Goal: Download file/media

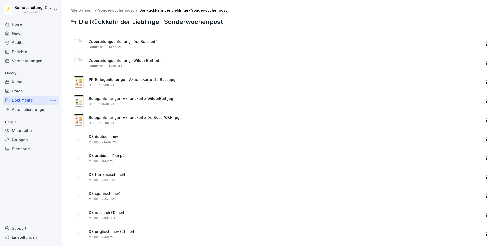
click at [158, 41] on span "Zubereitungsanleitung _Der Boss.pdf" at bounding box center [285, 42] width 392 height 4
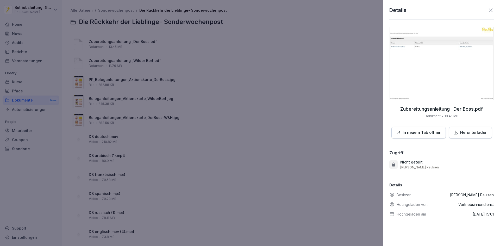
click at [140, 31] on div at bounding box center [250, 123] width 500 height 246
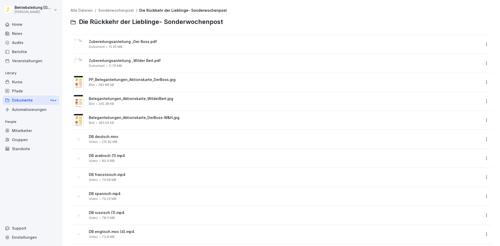
click at [178, 85] on div "PP_Beleganleitungen_Aktionskarte_DerBoss.jpg Bild 282.88 KB" at bounding box center [285, 82] width 392 height 9
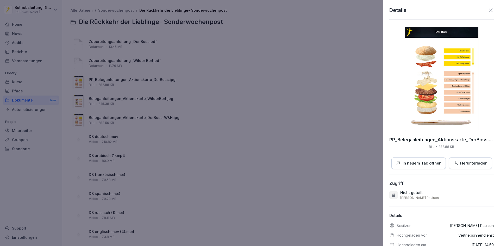
click at [428, 107] on img at bounding box center [441, 79] width 74 height 104
click at [470, 162] on p "Herunterladen" at bounding box center [473, 163] width 27 height 6
click at [438, 82] on img at bounding box center [441, 79] width 74 height 104
click at [487, 10] on icon at bounding box center [490, 10] width 6 height 6
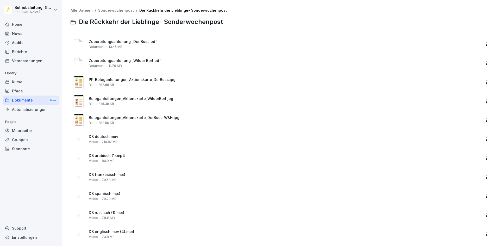
click at [160, 103] on div "Beleganleitungen_Aktionskarte_WilderBert.jpg Bild 245.38 KB" at bounding box center [285, 101] width 392 height 9
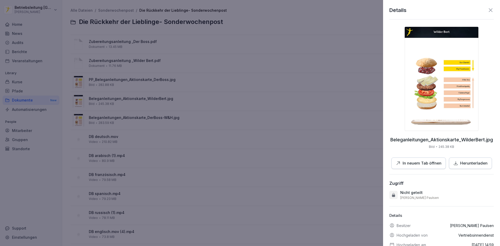
click at [473, 163] on p "Herunterladen" at bounding box center [473, 163] width 27 height 6
click at [351, 178] on div at bounding box center [250, 123] width 500 height 246
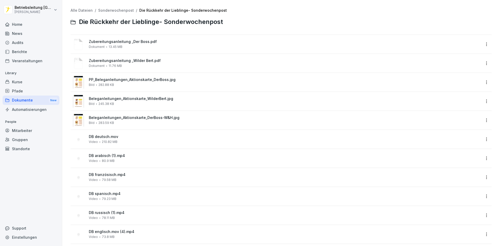
click at [165, 103] on div "Beleganleitungen_Aktionskarte_WilderBert.jpg Bild 245.38 KB" at bounding box center [285, 101] width 392 height 9
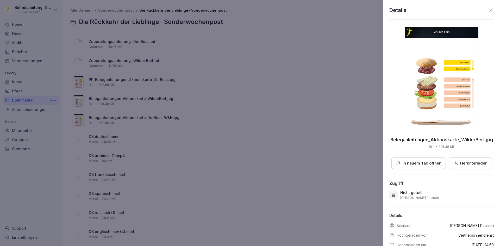
click at [244, 64] on div at bounding box center [250, 123] width 500 height 246
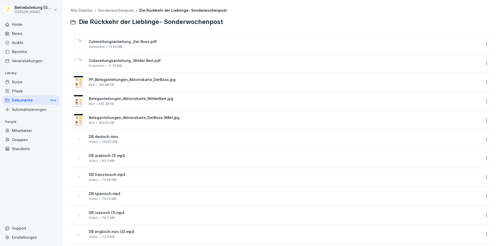
click at [157, 65] on div "Zubereitungsanleitung _Wilder Bert.pdf Dokument 11.76 MB" at bounding box center [285, 63] width 392 height 9
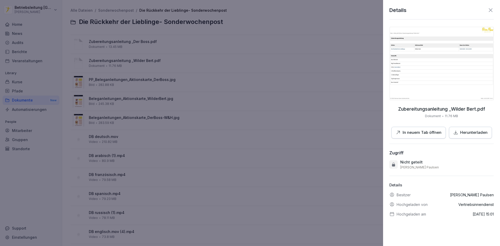
click at [152, 98] on div at bounding box center [250, 123] width 500 height 246
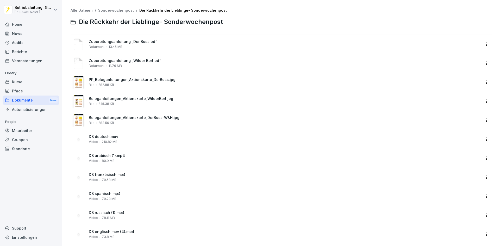
click at [152, 99] on span "Beleganleitungen_Aktionskarte_WilderBert.jpg" at bounding box center [285, 99] width 392 height 4
